Goal: Task Accomplishment & Management: Complete application form

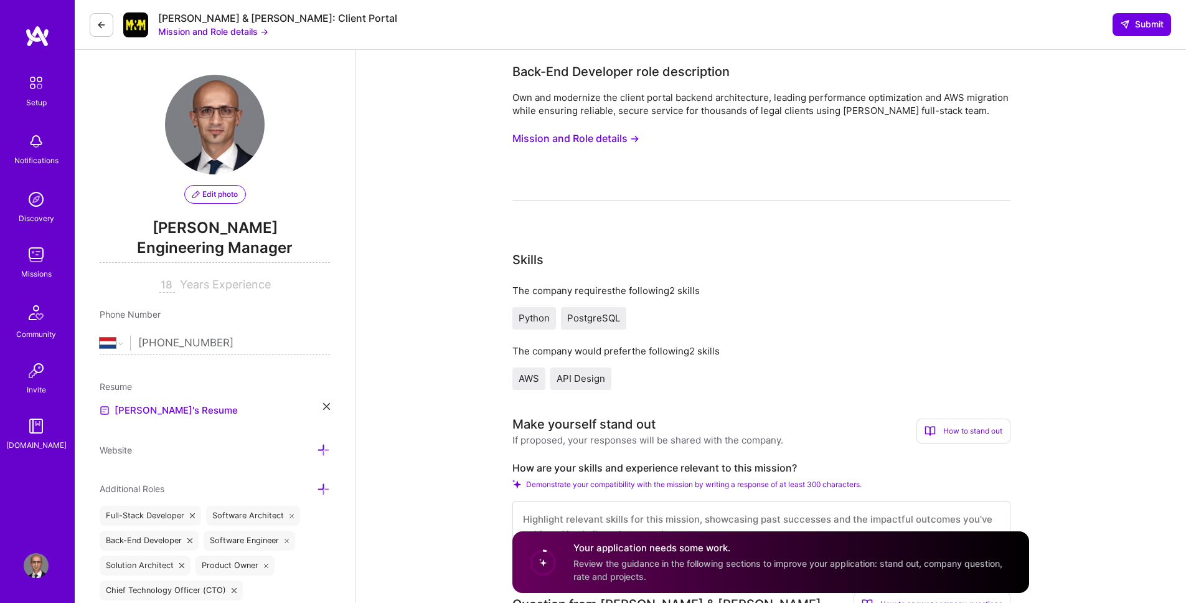
select select "NL"
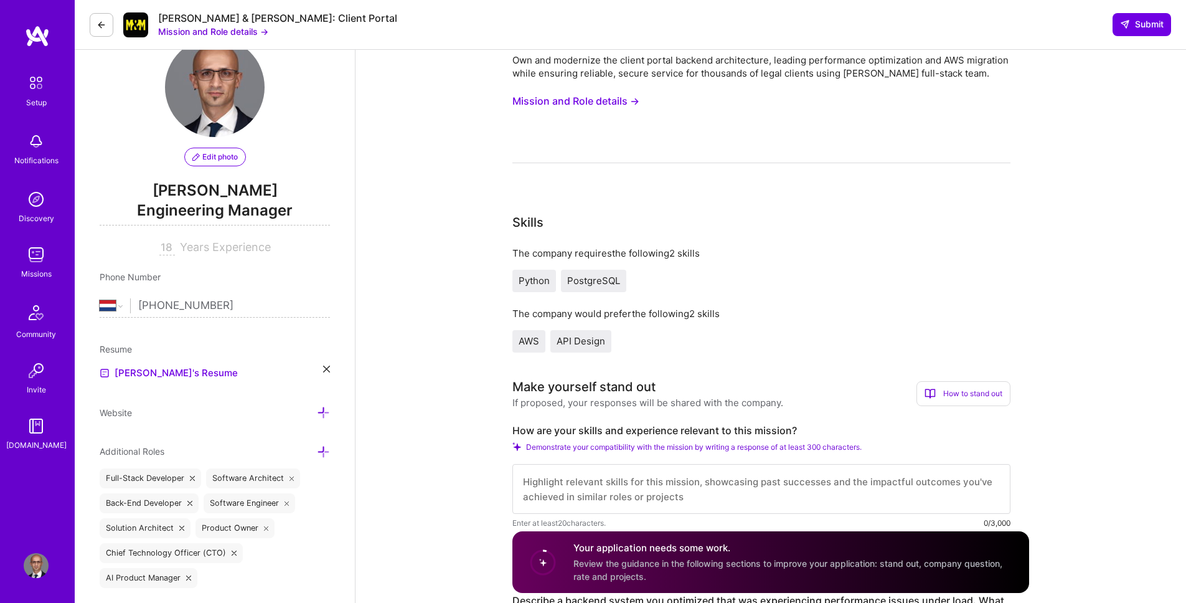
click at [617, 100] on button "Mission and Role details →" at bounding box center [575, 101] width 127 height 23
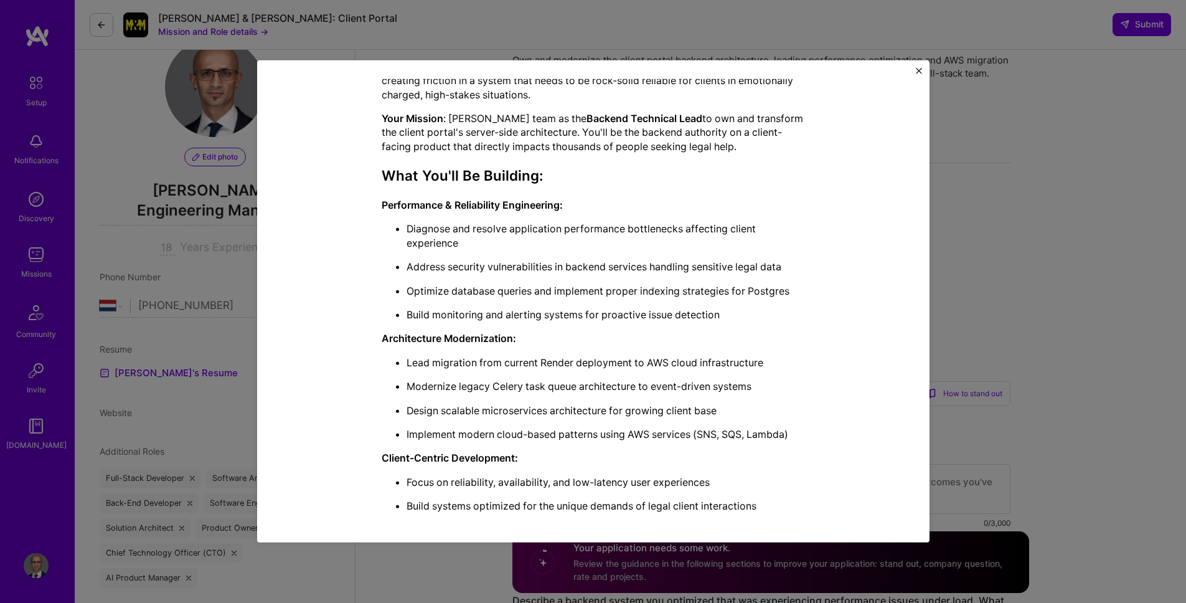
scroll to position [405, 0]
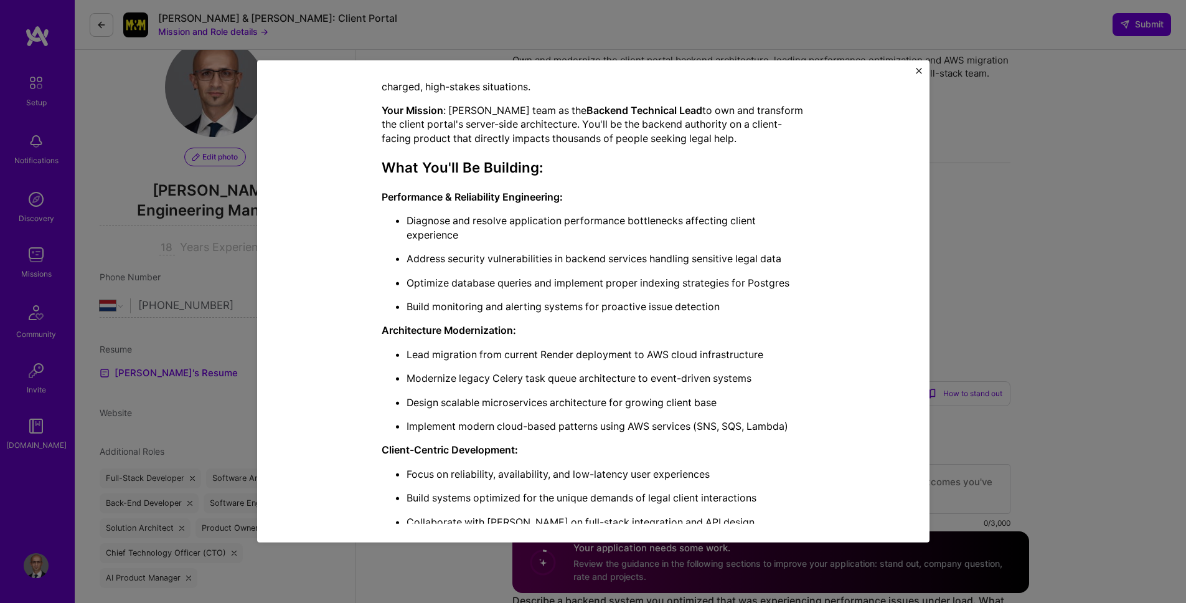
drag, startPoint x: 426, startPoint y: 352, endPoint x: 413, endPoint y: 354, distance: 12.7
click at [426, 352] on p "Lead migration from current Render deployment to AWS cloud infrastructure" at bounding box center [606, 354] width 398 height 14
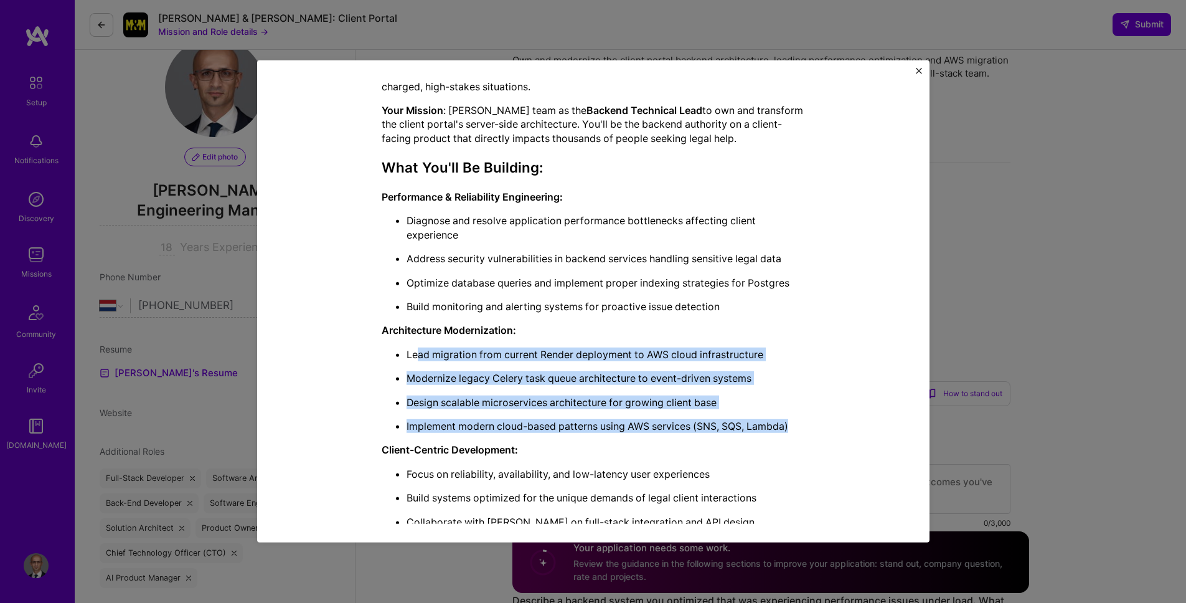
drag, startPoint x: 413, startPoint y: 354, endPoint x: 806, endPoint y: 436, distance: 401.4
click at [806, 436] on div "Mission Description and Role Details Back-End Developer role description Own an…" at bounding box center [593, 223] width 615 height 1078
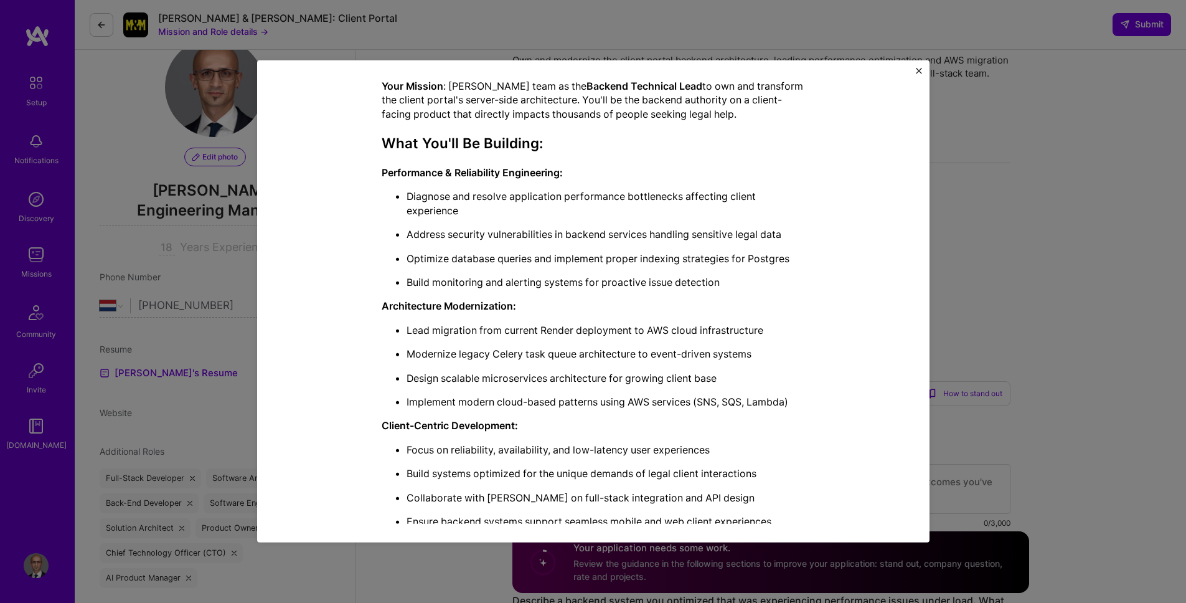
scroll to position [491, 0]
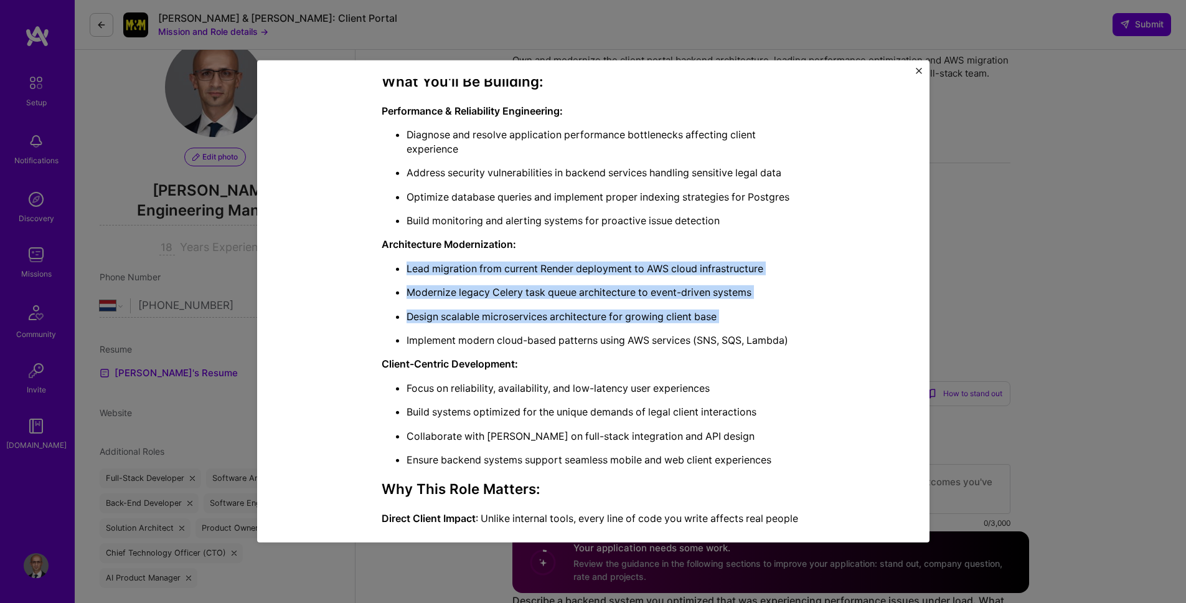
drag, startPoint x: 804, startPoint y: 342, endPoint x: 392, endPoint y: 265, distance: 419.4
click at [392, 265] on div "Mission Description and Role Details Back-End Developer role description Own an…" at bounding box center [593, 137] width 615 height 1078
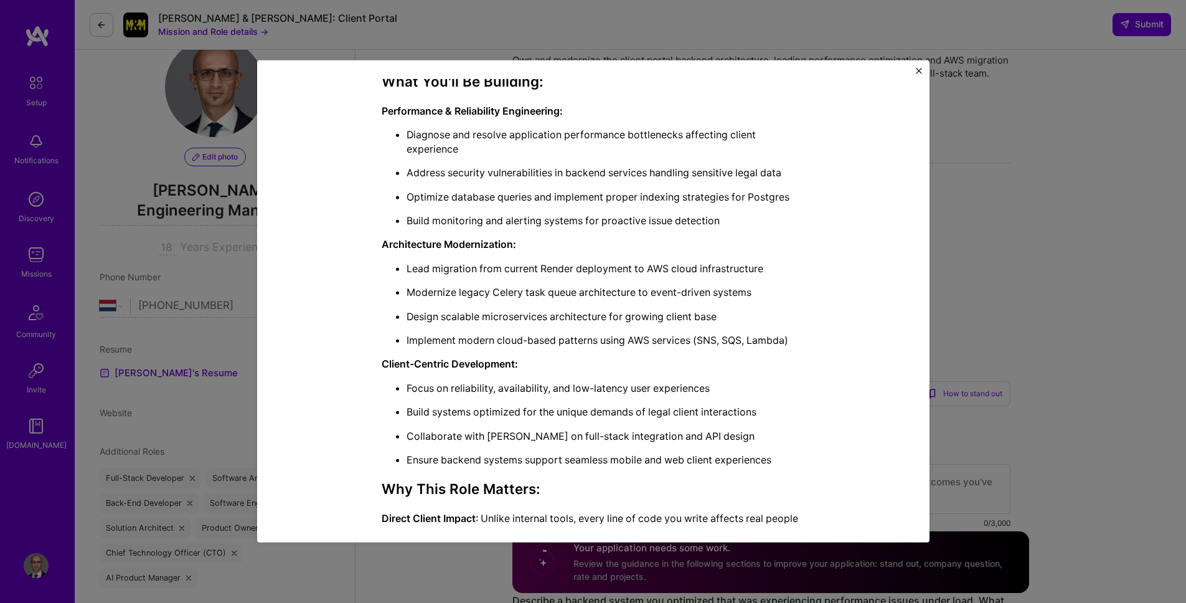
drag, startPoint x: 417, startPoint y: 281, endPoint x: 417, endPoint y: 290, distance: 9.4
click at [418, 282] on ul "Lead migration from current Render deployment to AWS cloud infrastructure Moder…" at bounding box center [593, 305] width 423 height 86
drag, startPoint x: 404, startPoint y: 341, endPoint x: 451, endPoint y: 344, distance: 47.4
click at [451, 344] on p "Implement modern cloud-based patterns using AWS services (SNS, SQS, Lambda)" at bounding box center [606, 340] width 398 height 14
click at [430, 342] on p "Implement modern cloud-based patterns using AWS services (SNS, SQS, Lambda)" at bounding box center [606, 340] width 398 height 14
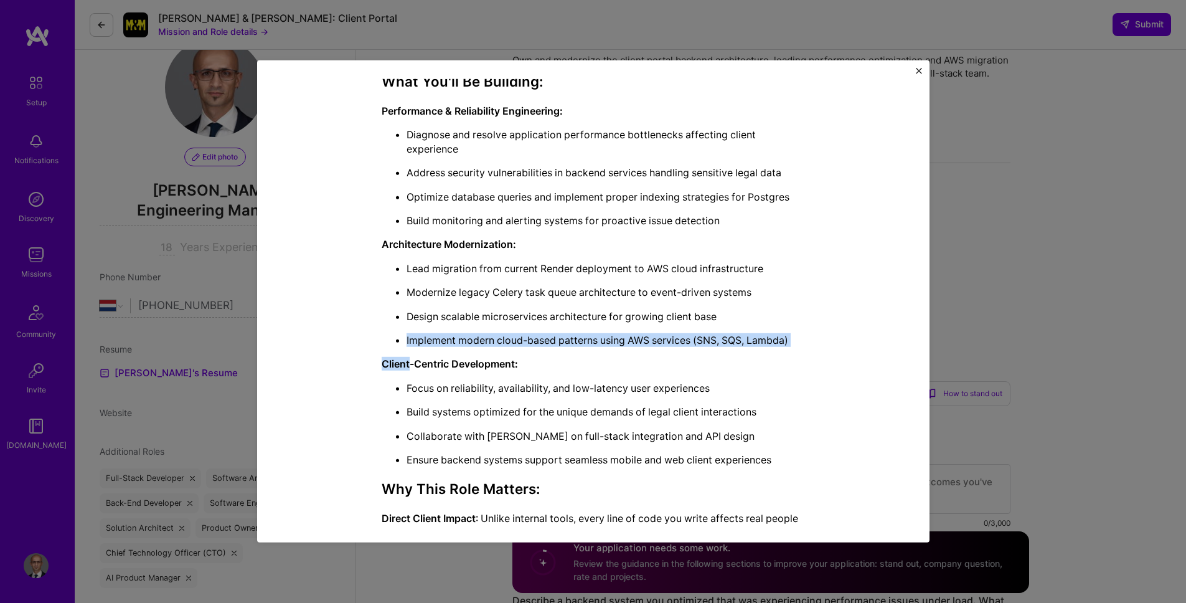
drag, startPoint x: 430, startPoint y: 342, endPoint x: 811, endPoint y: 349, distance: 381.1
click at [811, 349] on div "Mission Description and Role Details Back-End Developer role description Own an…" at bounding box center [593, 137] width 615 height 1078
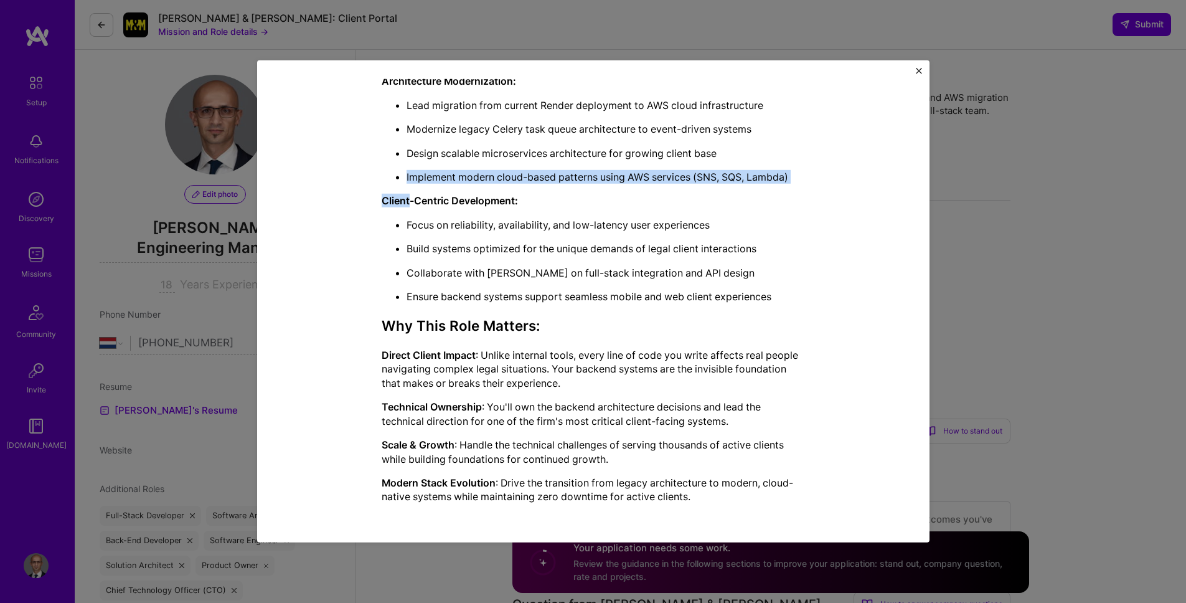
scroll to position [0, 0]
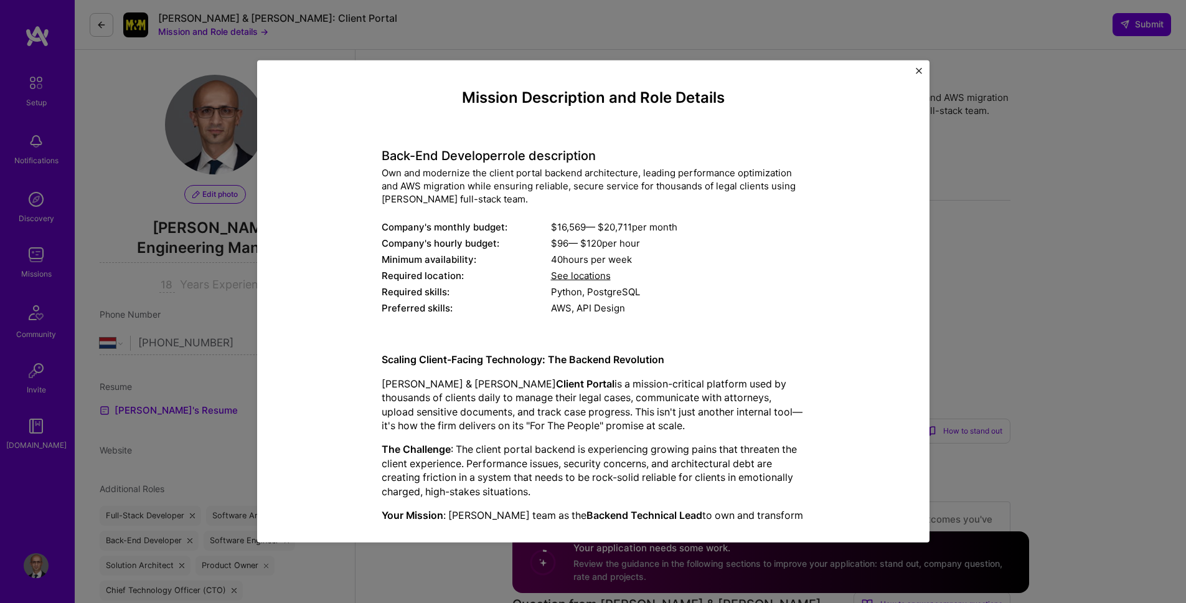
click at [918, 68] on img "Close" at bounding box center [919, 71] width 6 height 6
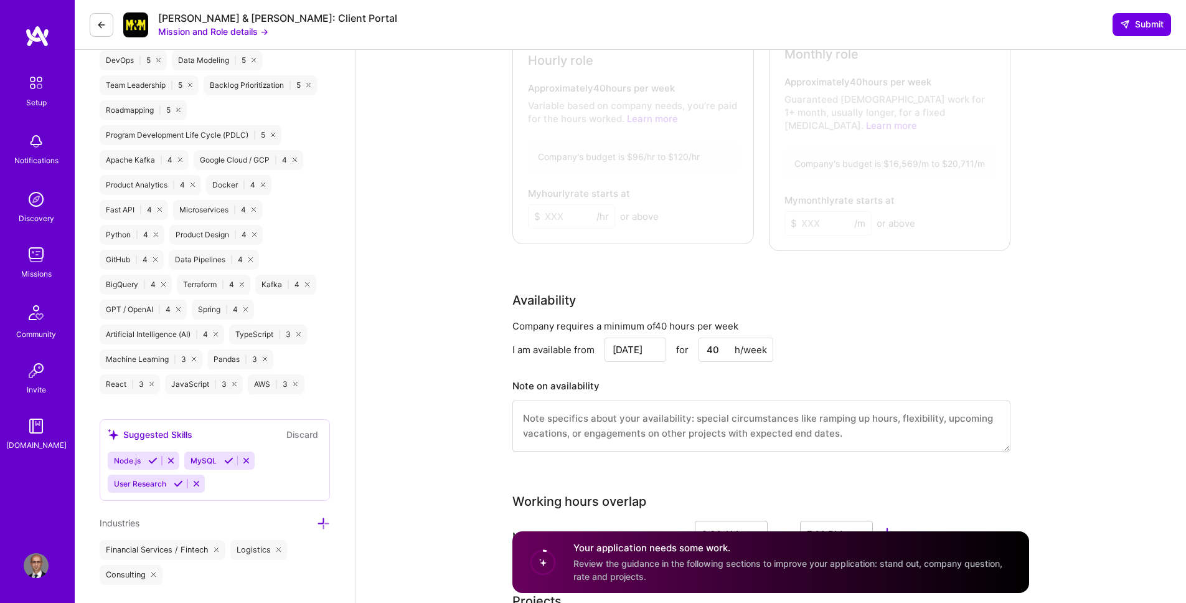
scroll to position [939, 0]
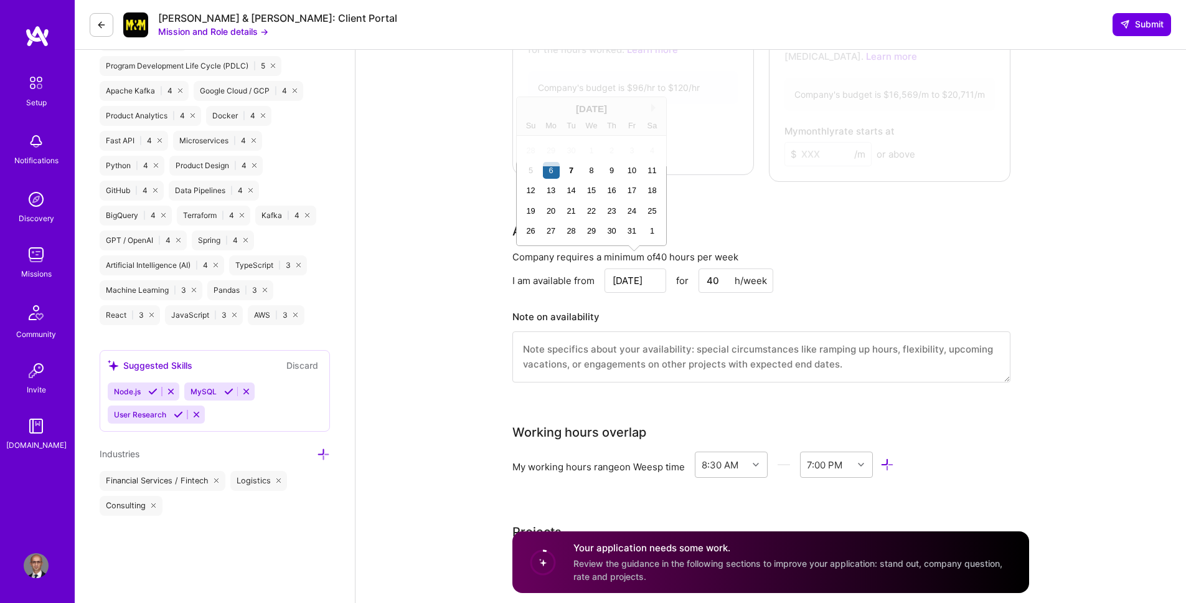
click at [644, 268] on input "[DATE]" at bounding box center [636, 280] width 62 height 24
click at [570, 170] on div "7" at bounding box center [571, 170] width 17 height 17
click at [649, 270] on input "[DATE]" at bounding box center [636, 280] width 62 height 24
click at [545, 189] on div "13" at bounding box center [551, 190] width 17 height 17
type input "[DATE]"
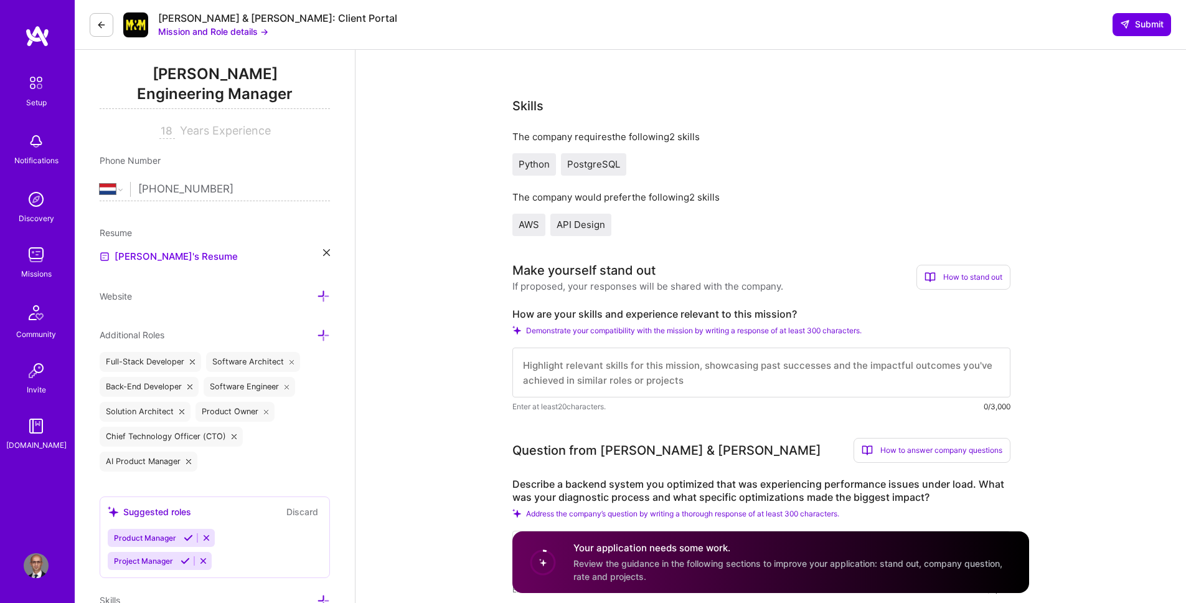
scroll to position [308, 0]
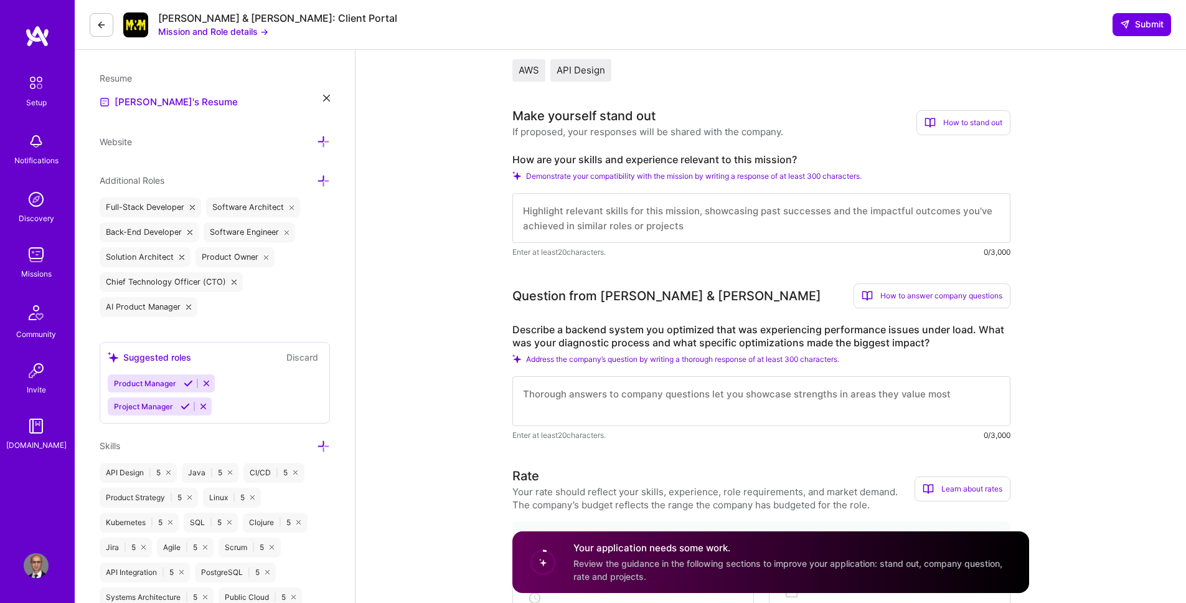
click at [580, 219] on textarea at bounding box center [761, 218] width 498 height 50
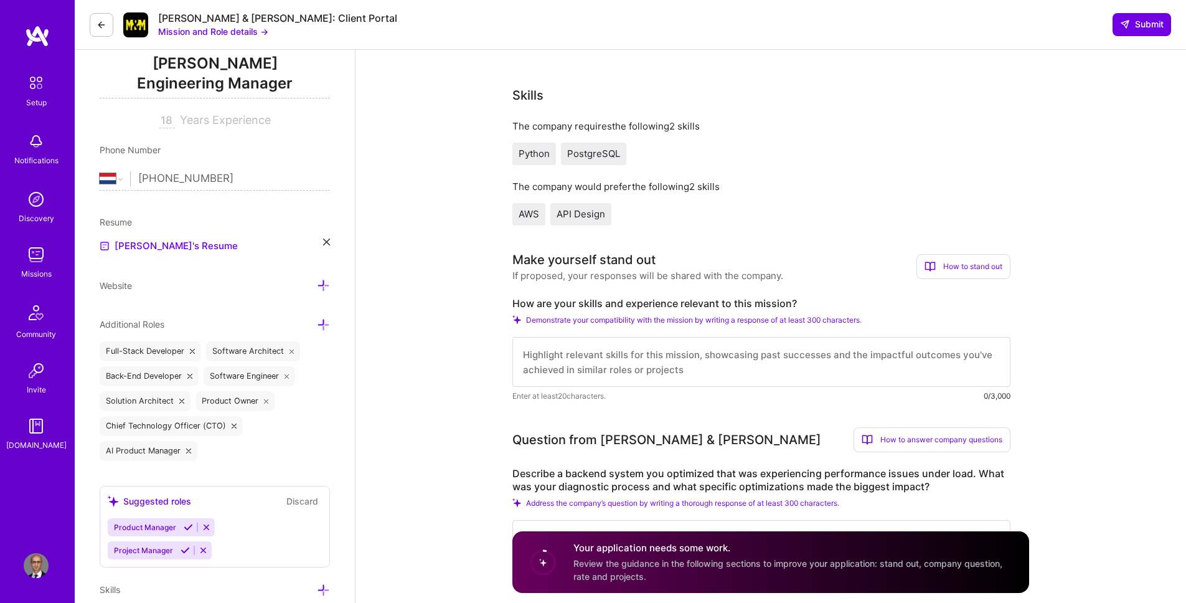
scroll to position [0, 0]
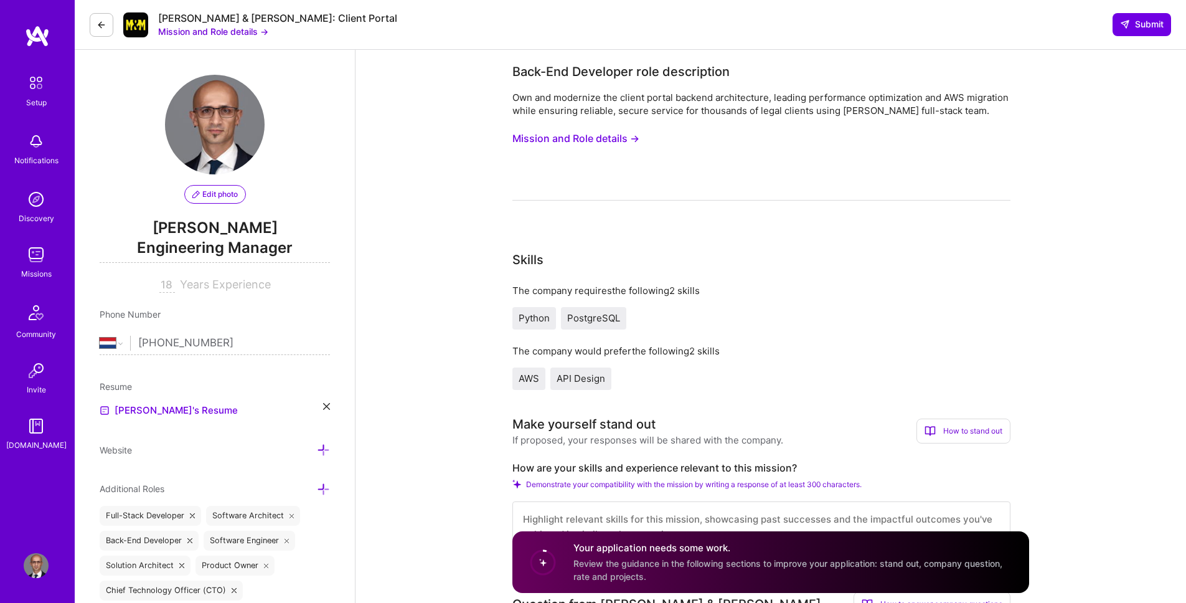
click at [529, 142] on button "Mission and Role details →" at bounding box center [575, 138] width 127 height 23
click at [941, 272] on div "Skills The company requires the following 2 skills Python PostgreSQL The compan…" at bounding box center [761, 319] width 498 height 139
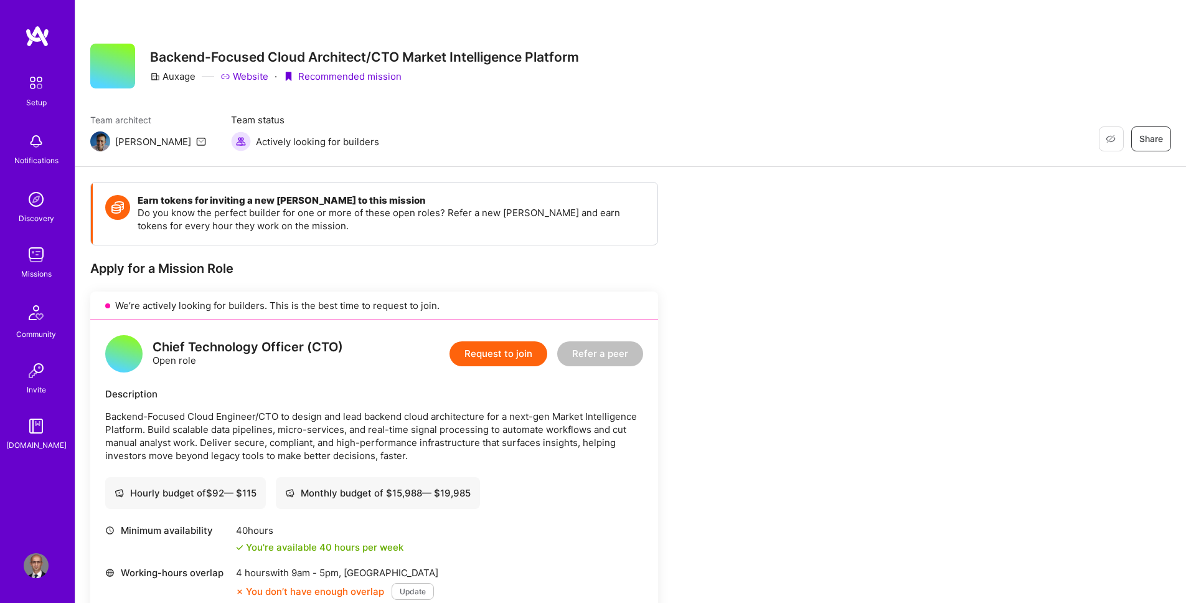
scroll to position [94, 0]
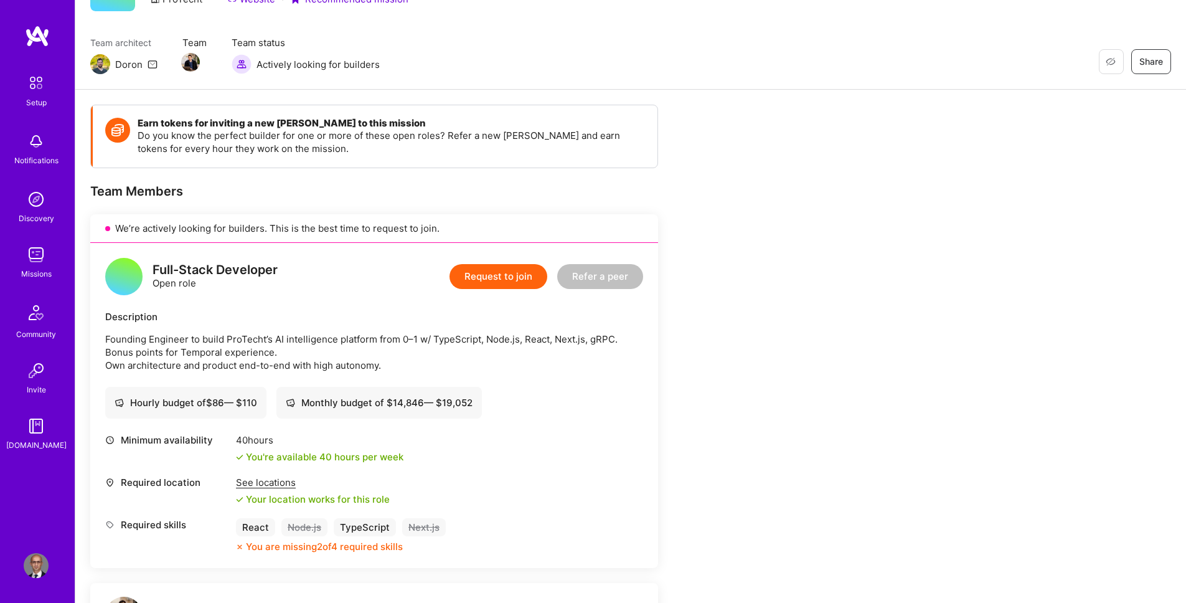
scroll to position [85, 0]
